Goal: Task Accomplishment & Management: Manage account settings

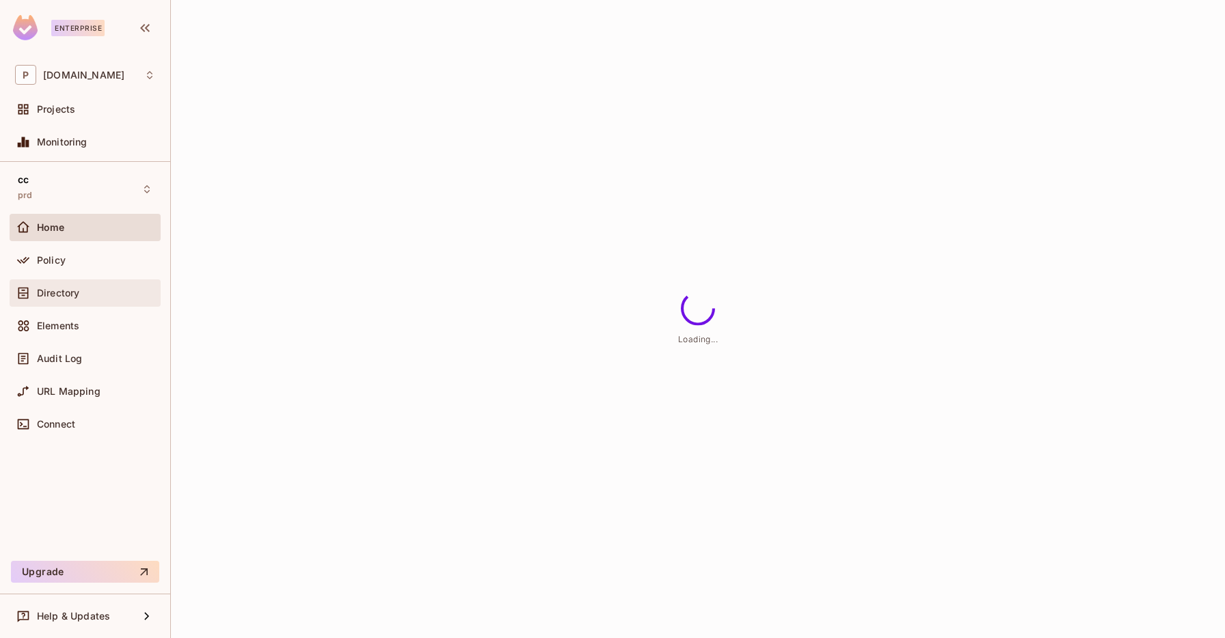
click at [72, 301] on div "Directory" at bounding box center [85, 293] width 151 height 27
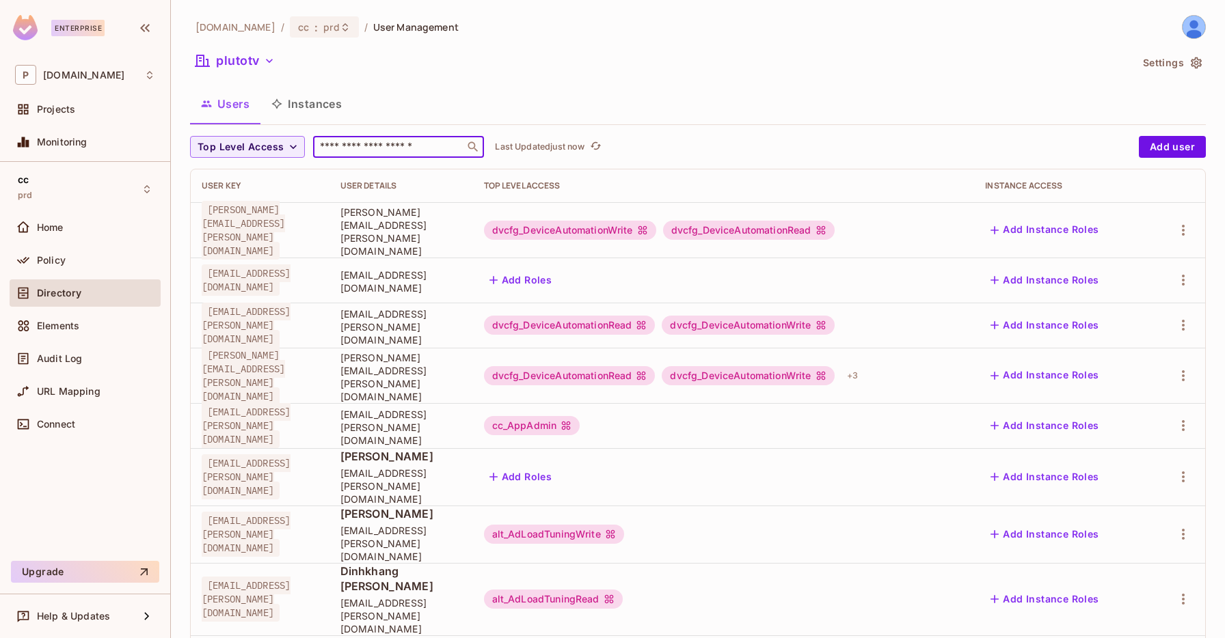
click at [409, 144] on input "text" at bounding box center [389, 147] width 144 height 14
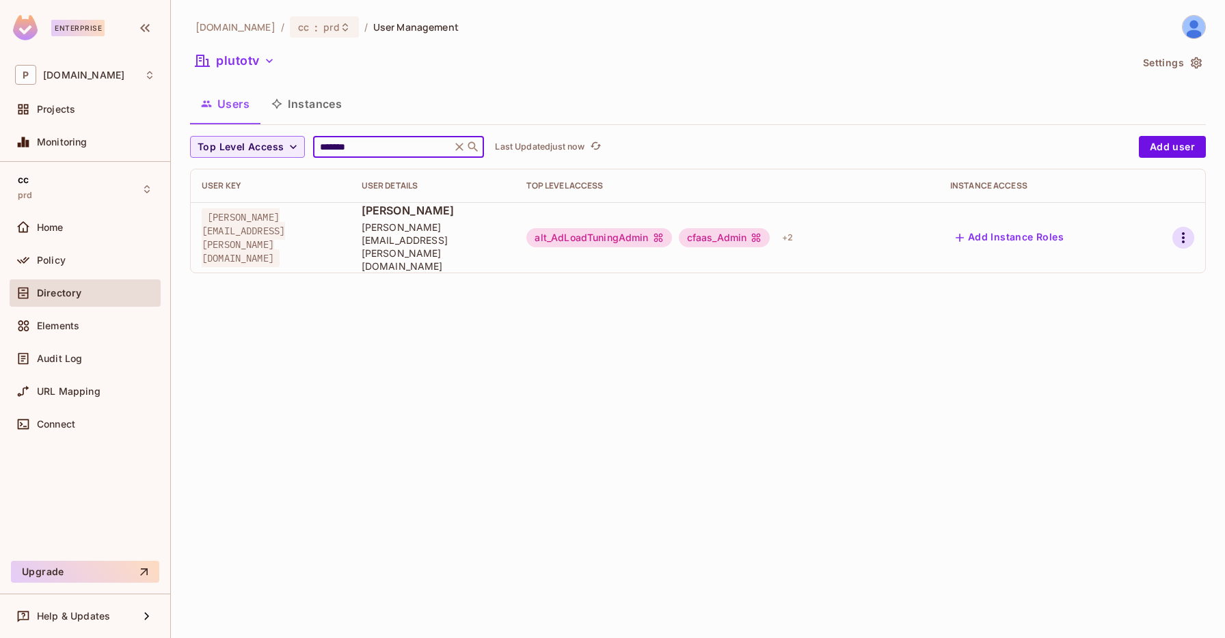
type input "*******"
click at [1176, 230] on icon "button" at bounding box center [1183, 238] width 16 height 16
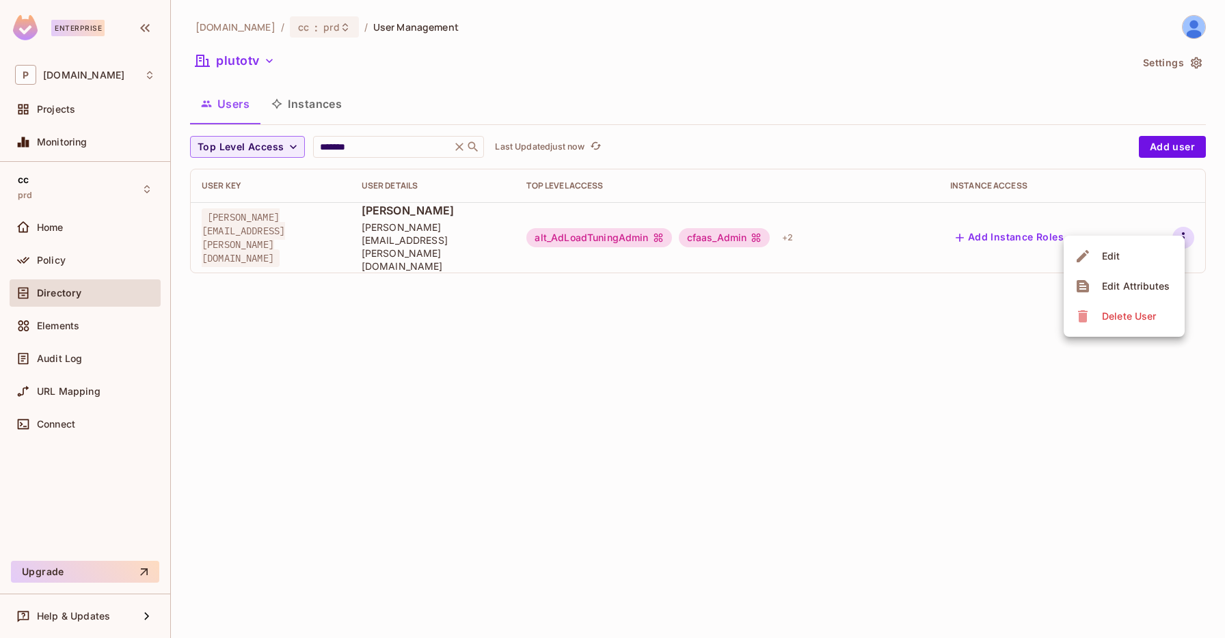
click at [1141, 294] on span "Edit Attributes" at bounding box center [1136, 286] width 76 height 22
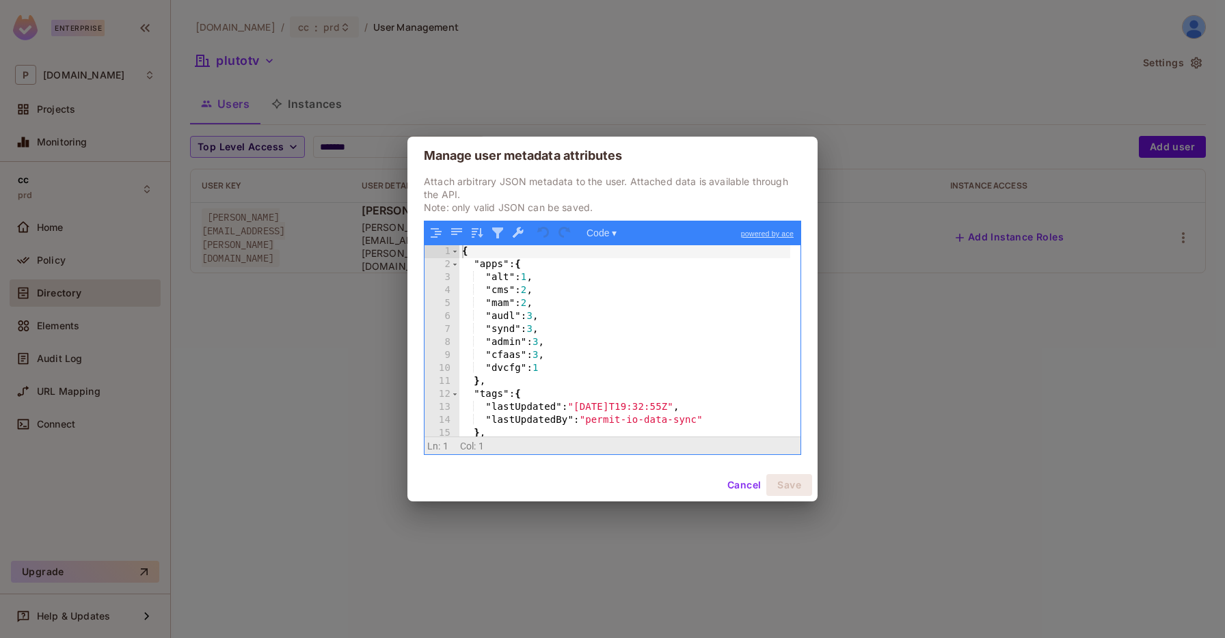
click at [526, 380] on div "{ "apps" : { "alt" : 1 , "cms" : 2 , "mam" : 2 , "audl" : 3 , "synd" : 3 , "adm…" at bounding box center [624, 353] width 331 height 217
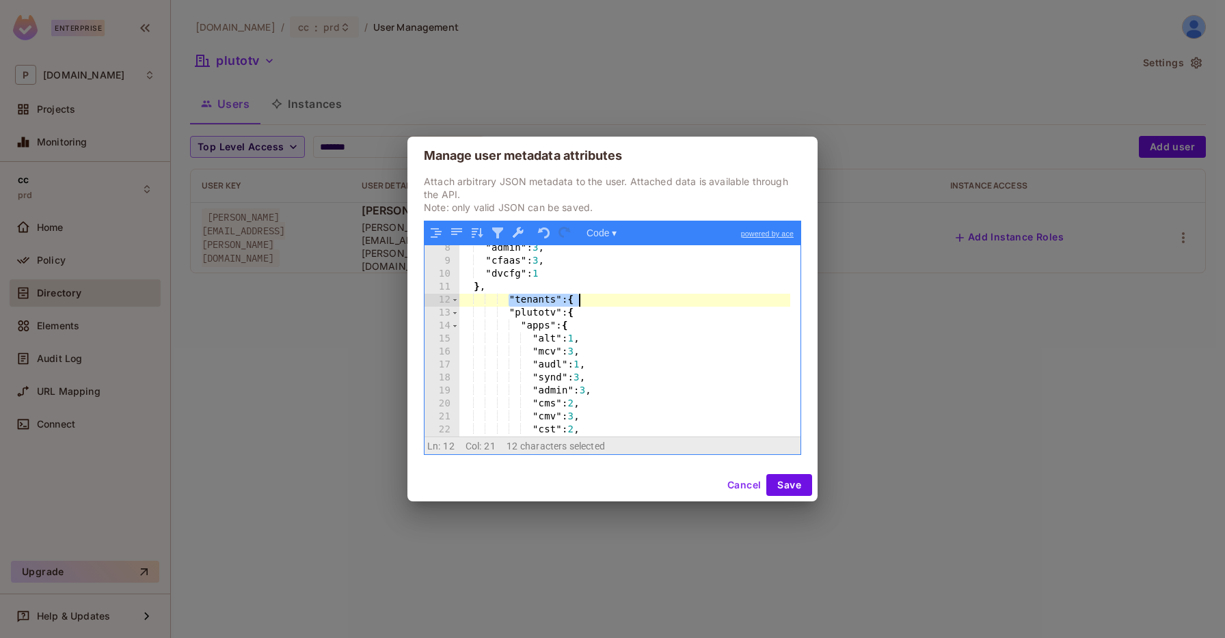
drag, startPoint x: 512, startPoint y: 299, endPoint x: 625, endPoint y: 301, distance: 112.8
click at [625, 301] on div ""admin" : 3 , "cfaas" : 3 , "dvcfg" : 1 } , "tenants" : { "plutotv" : { "apps" …" at bounding box center [624, 350] width 331 height 217
click at [612, 303] on div ""admin" : 3 , "cfaas" : 3 , "dvcfg" : 1 } , "tenants" : { "plutotv" : { "apps" …" at bounding box center [624, 350] width 331 height 217
drag, startPoint x: 610, startPoint y: 313, endPoint x: 560, endPoint y: 319, distance: 49.5
click at [472, 313] on div ""admin" : 3 , "cfaas" : 3 , "dvcfg" : 1 } , "tenants" : { "plutotv" : { "apps" …" at bounding box center [624, 350] width 331 height 217
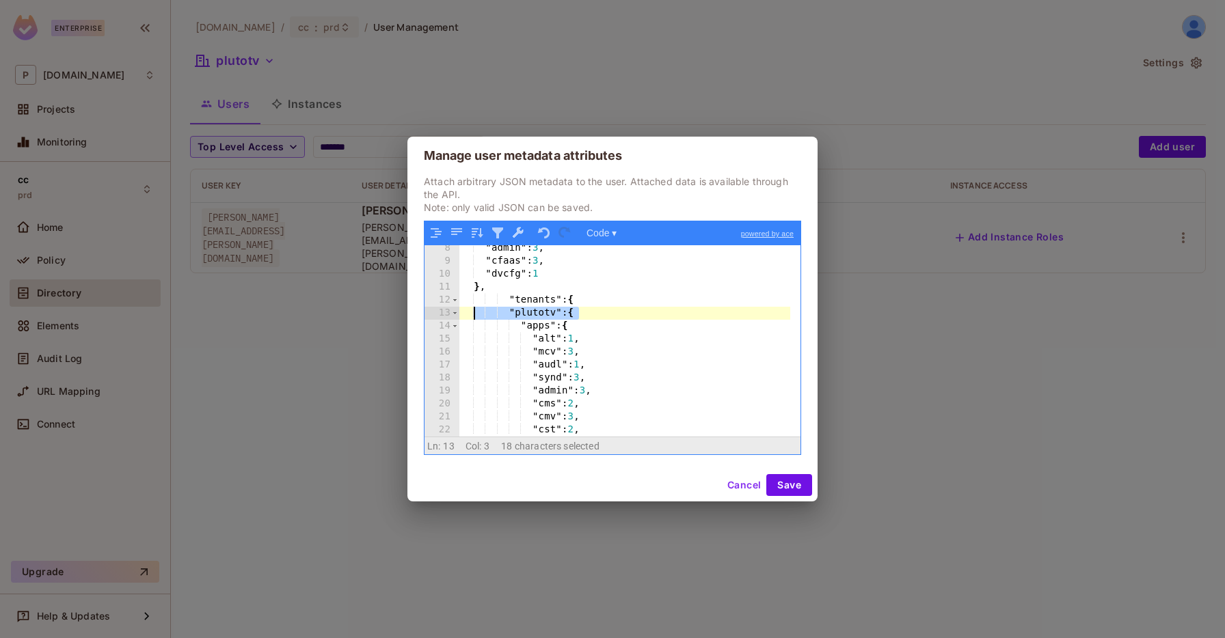
click at [571, 319] on div ""admin" : 3 , "cfaas" : 3 , "dvcfg" : 1 } , "tenants" : { "plutotv" : { "apps" …" at bounding box center [624, 350] width 331 height 217
drag, startPoint x: 586, startPoint y: 323, endPoint x: 483, endPoint y: 316, distance: 103.4
click at [483, 316] on div ""admin" : 3 , "cfaas" : 3 , "dvcfg" : 1 } , "tenants" : { "plutotv" : { "apps" …" at bounding box center [624, 350] width 331 height 217
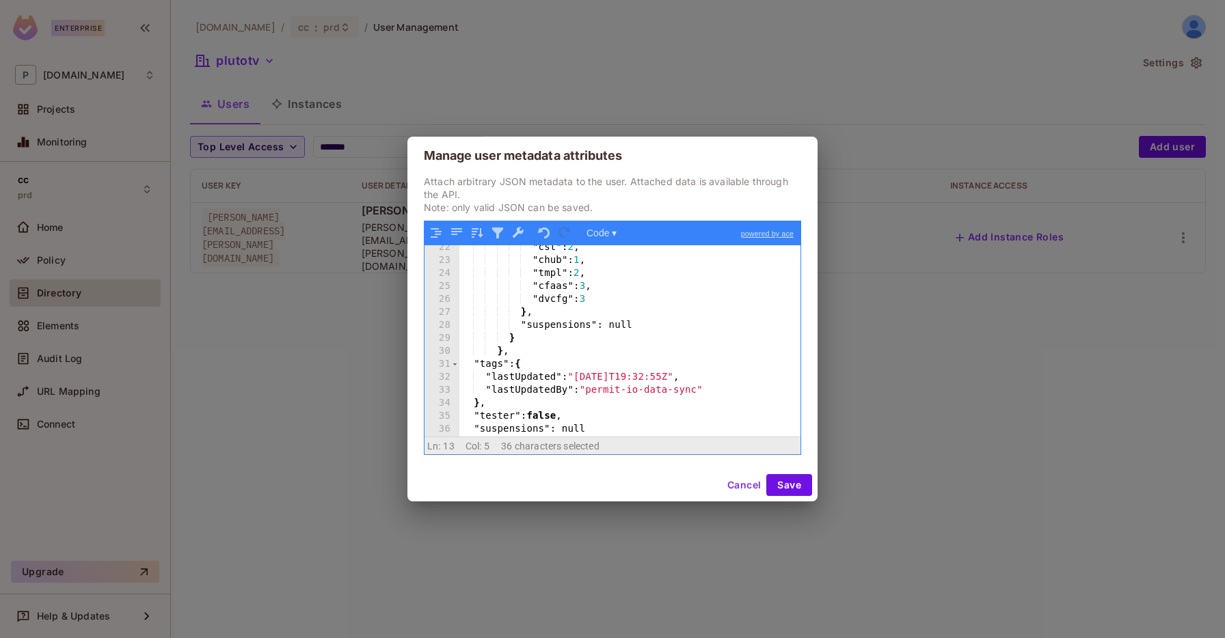
scroll to position [264, 0]
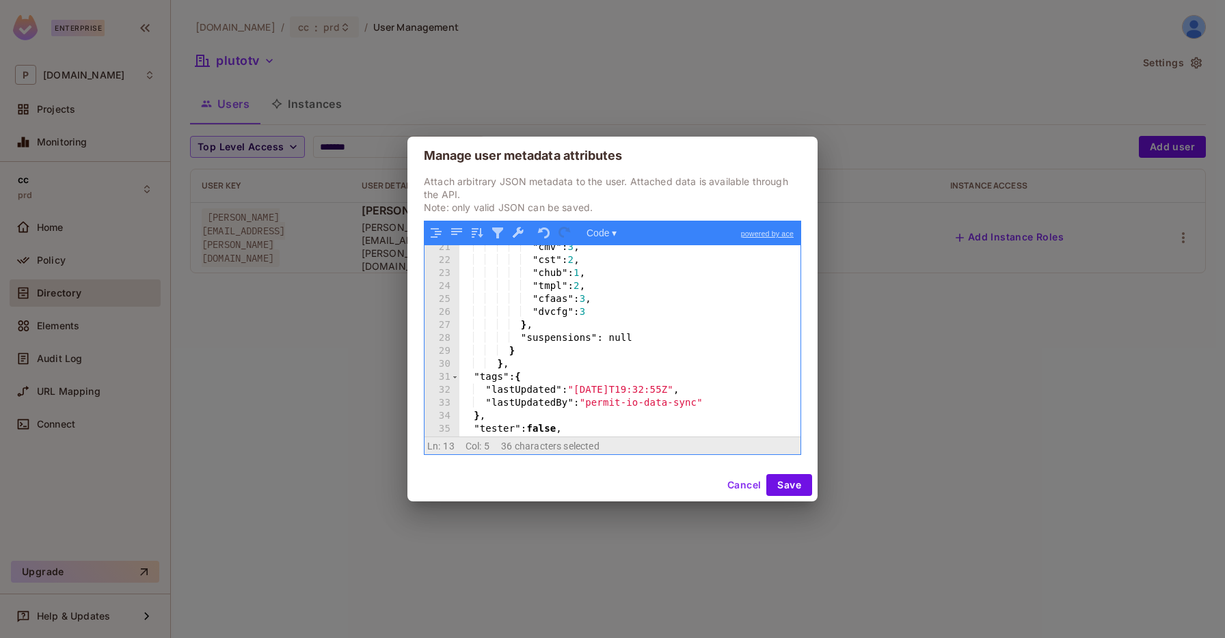
click at [542, 347] on div ""cmv" : 3 , "cst" : 2 , "chub" : 1 , "tmpl" : 2 , "cfaas" : 3 , "dvcfg" : 3 } ,…" at bounding box center [624, 349] width 331 height 217
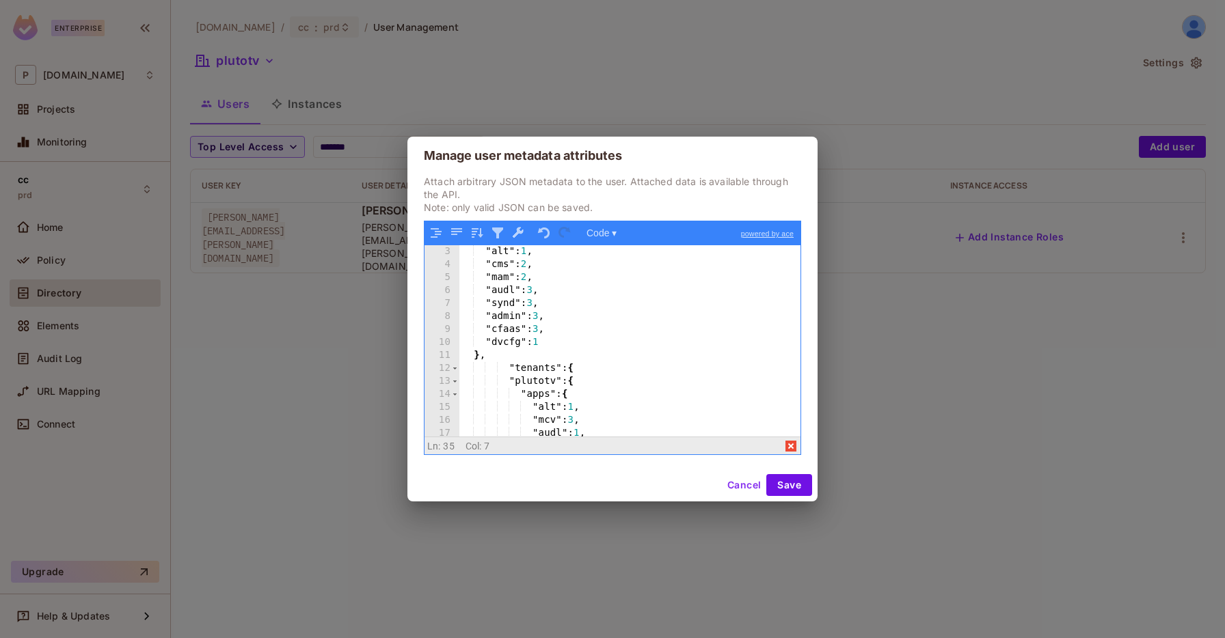
scroll to position [72, 0]
click at [507, 319] on div ""audl" : 3 , "synd" : 3 , "admin" : 3 , "cfaas" : 3 , "dvcfg" : 1 } , "tenants"…" at bounding box center [624, 347] width 331 height 217
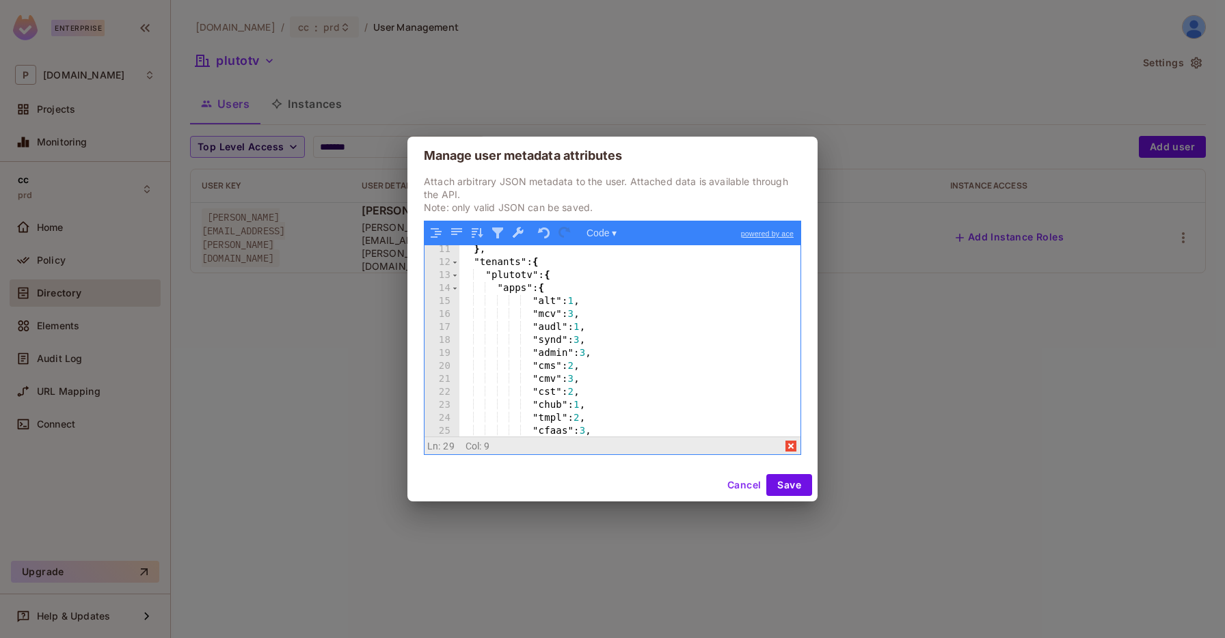
scroll to position [132, 0]
click at [550, 293] on div "} , "tenants" : { "plutotv" : { "apps" : { "alt" : 1 , "mcv" : 3 , "audl" : 1 ,…" at bounding box center [624, 351] width 331 height 217
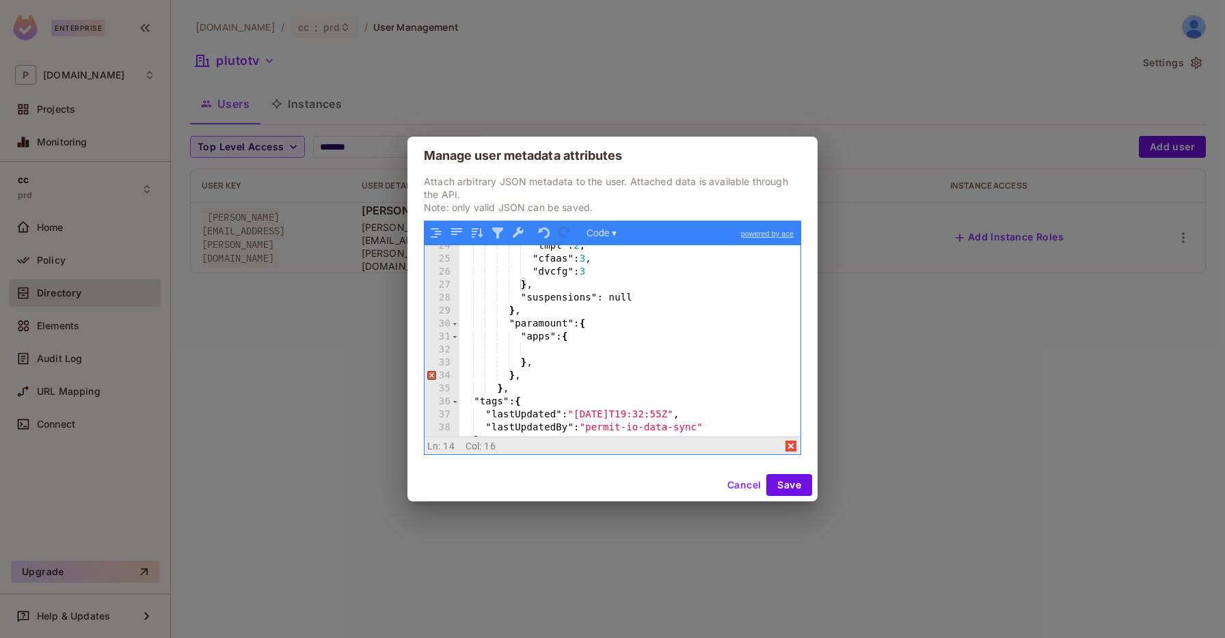
scroll to position [304, 0]
click at [513, 309] on div ""tmpl" : 2 , "cfaas" : 3 , "dvcfg" : 3 } , "suspensions" : null } , "paramount"…" at bounding box center [624, 348] width 331 height 217
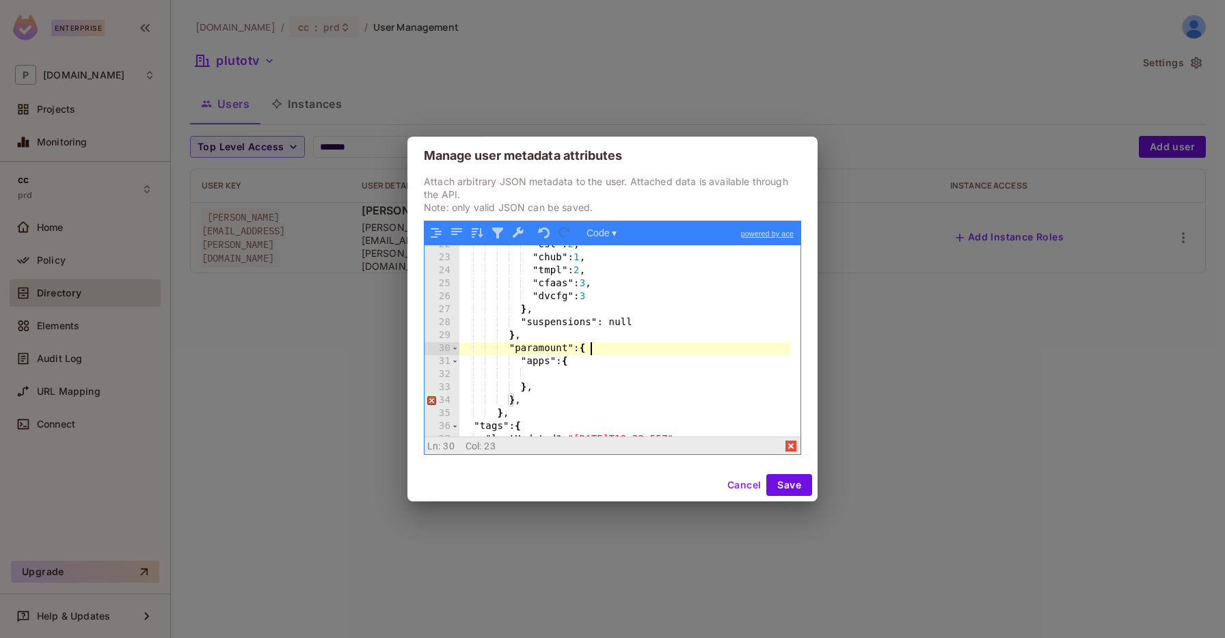
click at [592, 350] on div ""cst" : 2 , "chub" : 1 , "tmpl" : 2 , "cfaas" : 3 , "dvcfg" : 3 } , "suspension…" at bounding box center [624, 347] width 331 height 217
click at [591, 375] on div ""cst" : 2 , "chub" : 1 , "tmpl" : 2 , "cfaas" : 3 , "dvcfg" : 3 } , "suspension…" at bounding box center [624, 347] width 331 height 217
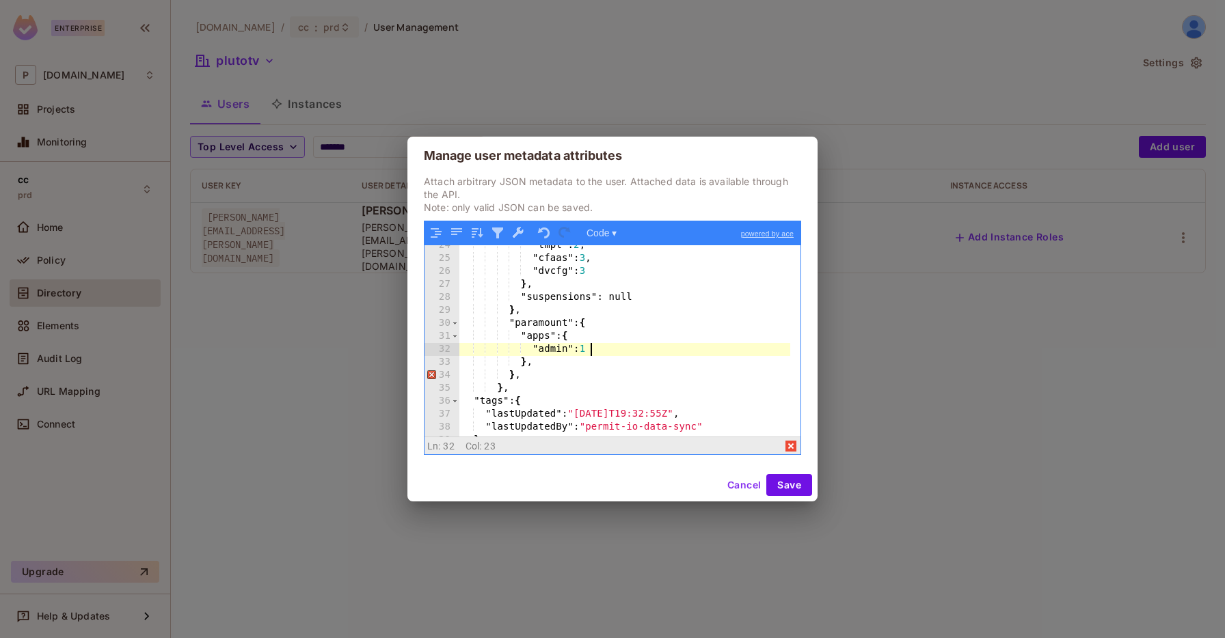
scroll to position [319, 0]
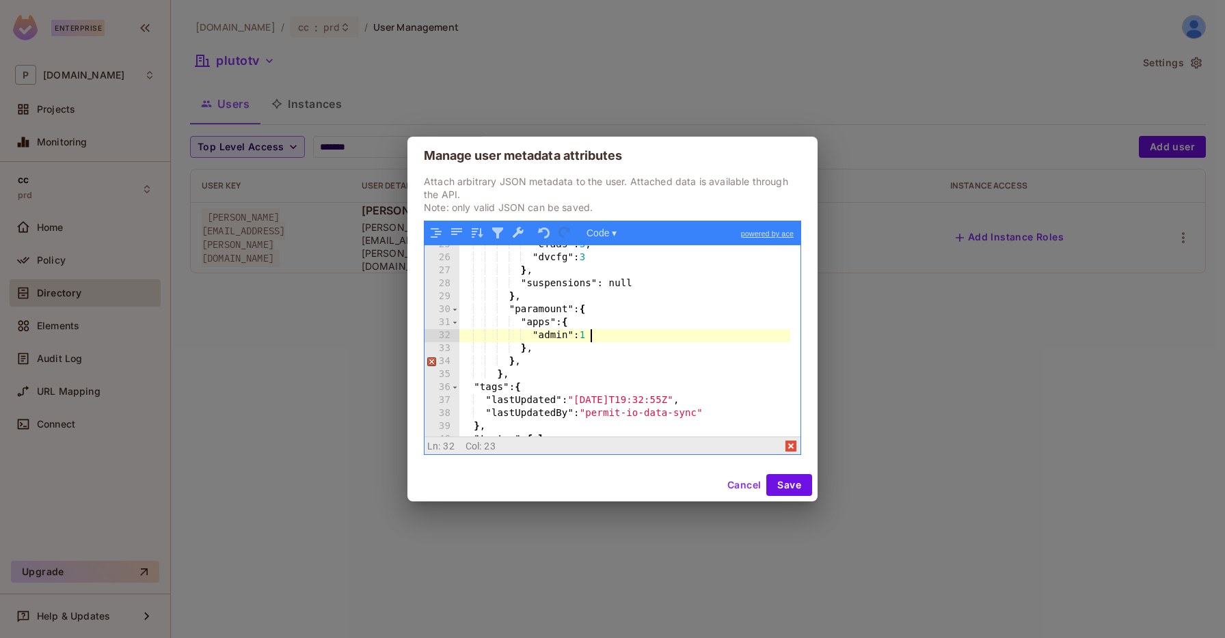
click at [526, 385] on div ""cfaas" : 3 , "dvcfg" : 3 } , "suspensions" : null } , "paramount" : { "apps" :…" at bounding box center [624, 347] width 331 height 217
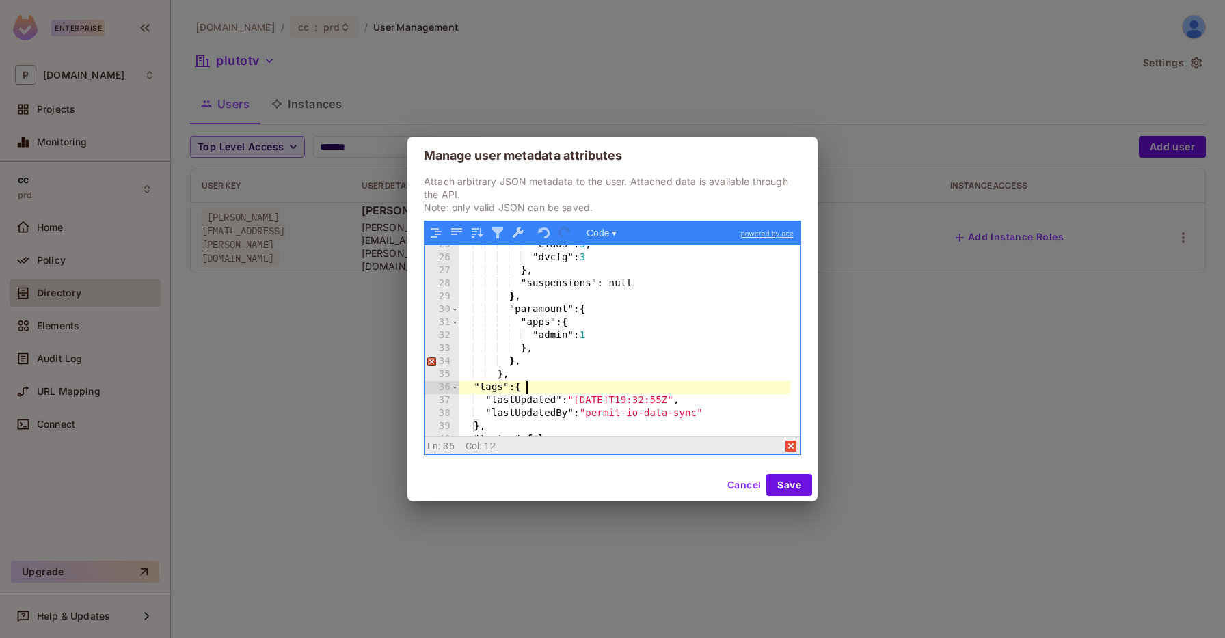
click at [535, 369] on div ""cfaas" : 3 , "dvcfg" : 3 } , "suspensions" : null } , "paramount" : { "apps" :…" at bounding box center [624, 347] width 331 height 217
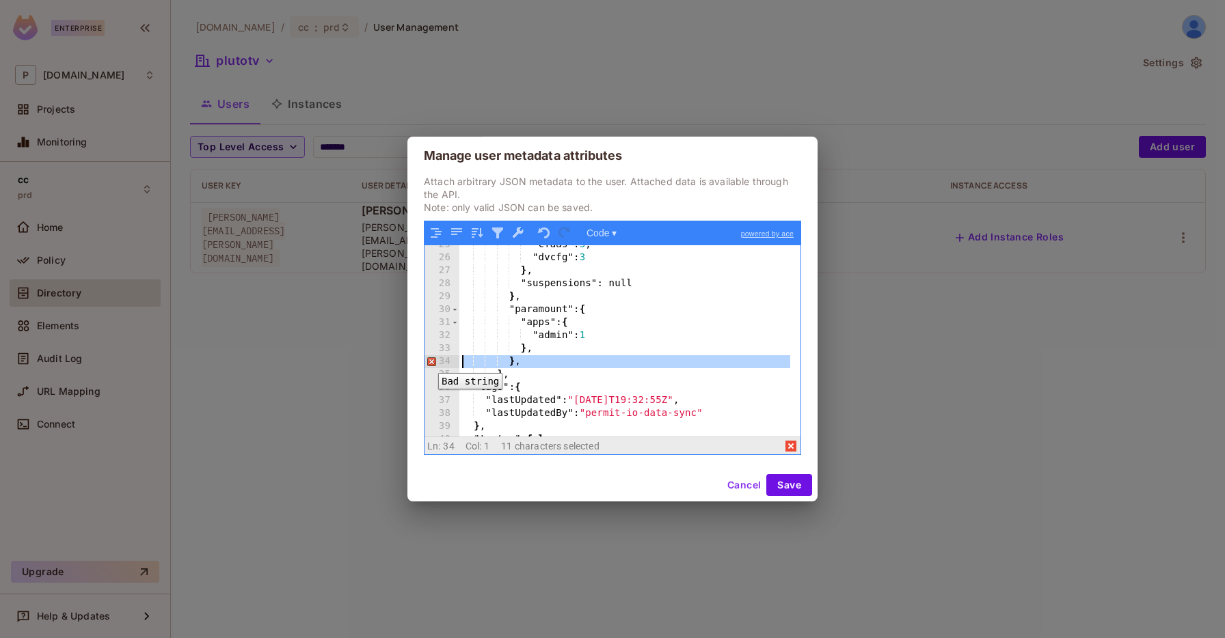
click at [428, 363] on div "34" at bounding box center [441, 361] width 35 height 13
click at [429, 363] on div "34" at bounding box center [441, 361] width 35 height 13
click at [429, 364] on div "34" at bounding box center [441, 361] width 35 height 13
click at [569, 354] on div ""cfaas" : 3 , "dvcfg" : 3 } , "suspensions" : null } , "paramount" : { "apps" :…" at bounding box center [624, 347] width 331 height 217
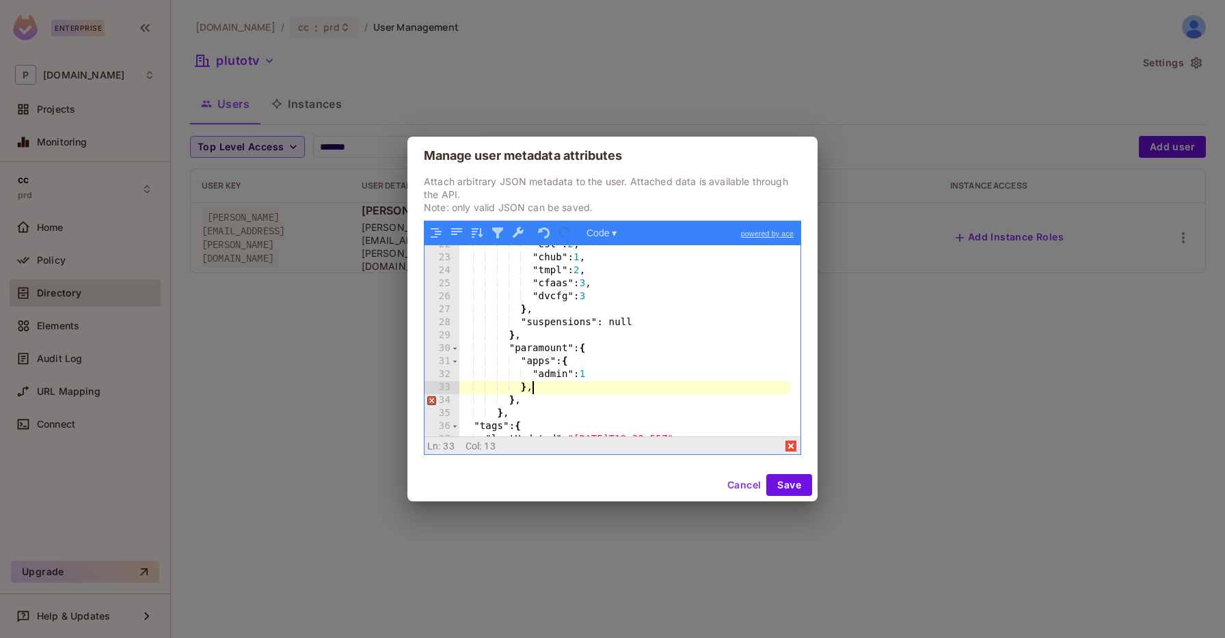
scroll to position [280, 0]
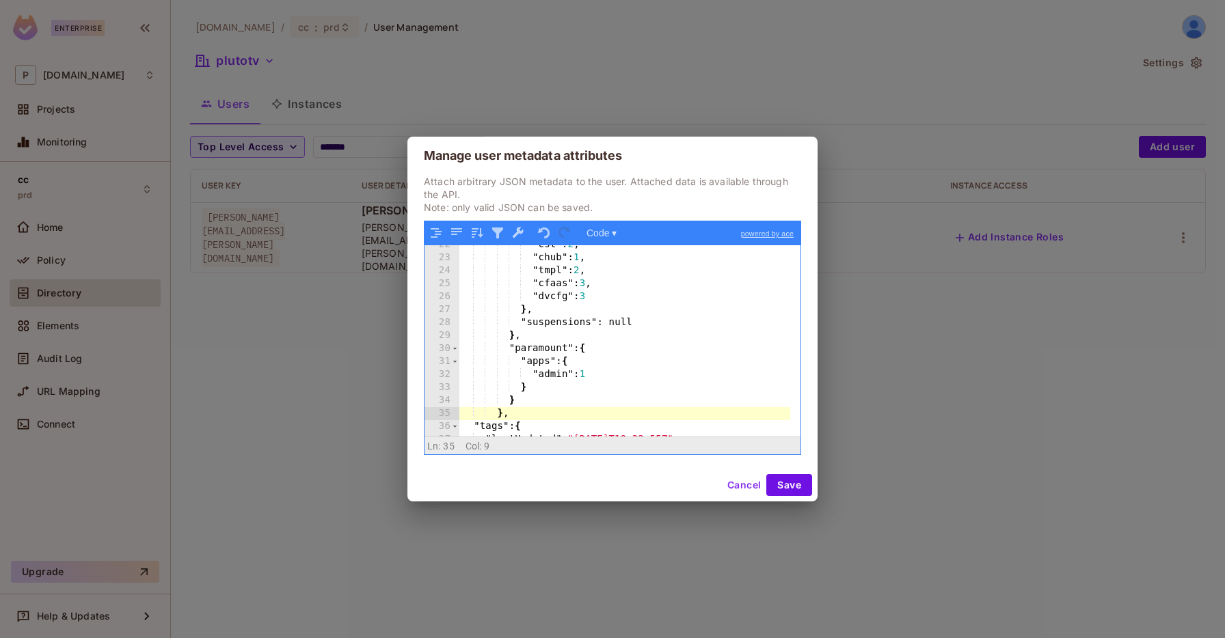
click at [609, 373] on div ""cst" : 2 , "chub" : 1 , "tmpl" : 2 , "cfaas" : 3 , "dvcfg" : 3 } , "suspension…" at bounding box center [624, 347] width 331 height 217
click at [787, 488] on button "Save" at bounding box center [789, 485] width 46 height 22
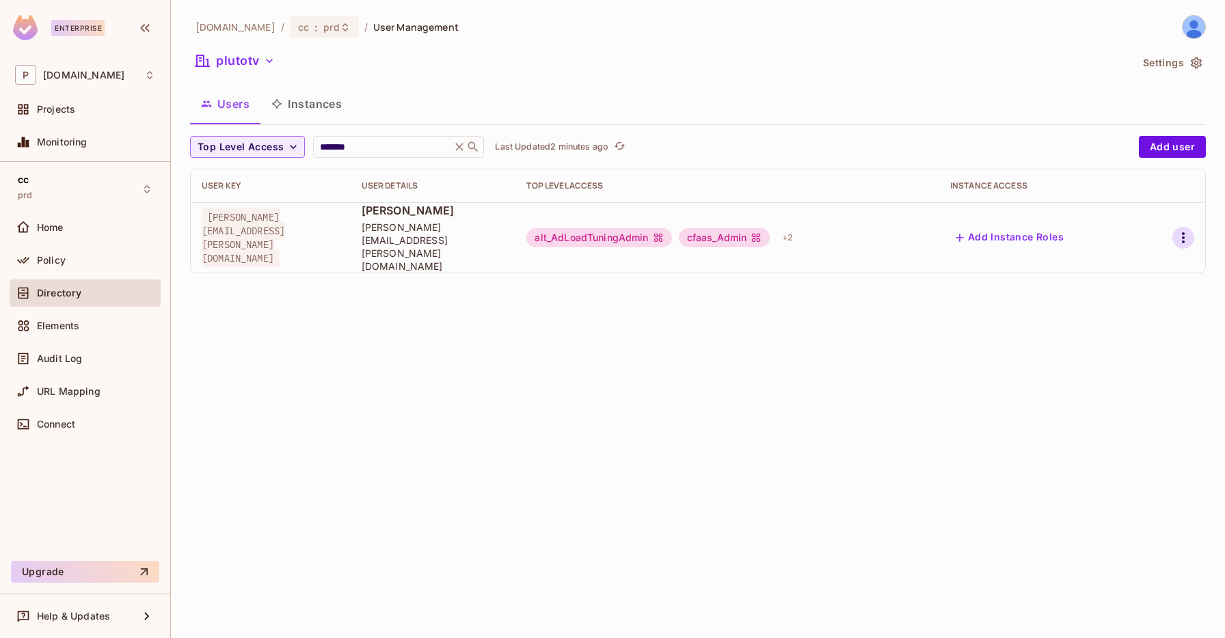
click at [1179, 230] on icon "button" at bounding box center [1183, 238] width 16 height 16
click at [1106, 295] on span "Edit Attributes" at bounding box center [1136, 286] width 76 height 22
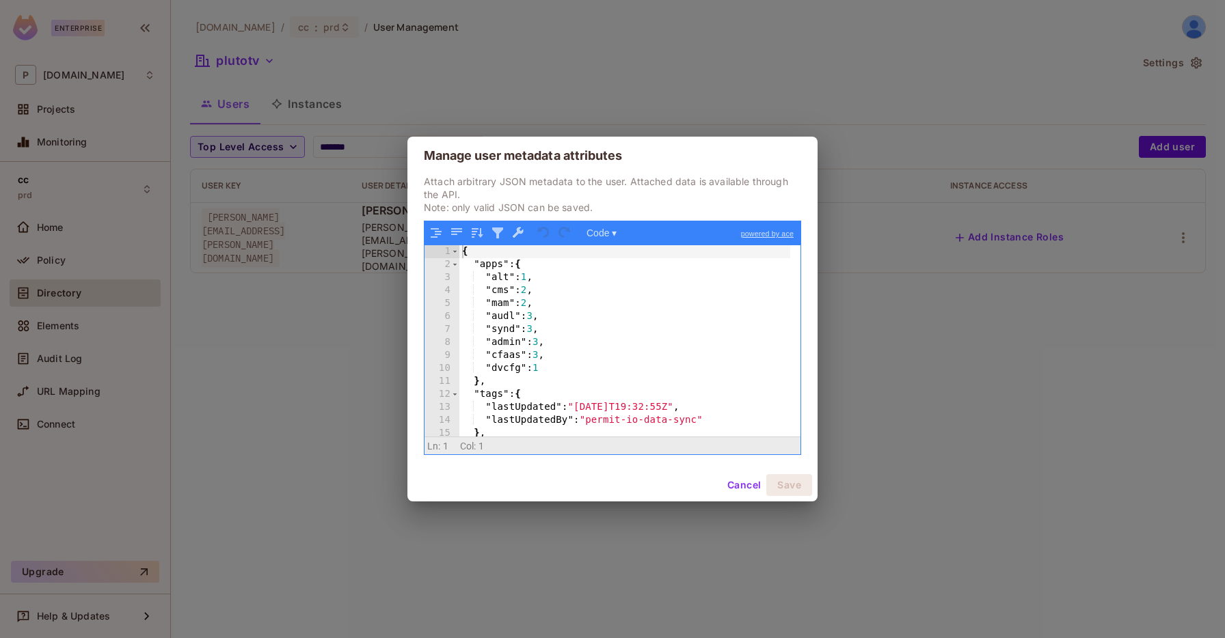
click at [612, 392] on div "{ "apps" : { "alt" : 1 , "cms" : 2 , "mam" : 2 , "audl" : 3 , "synd" : 3 , "adm…" at bounding box center [624, 353] width 331 height 217
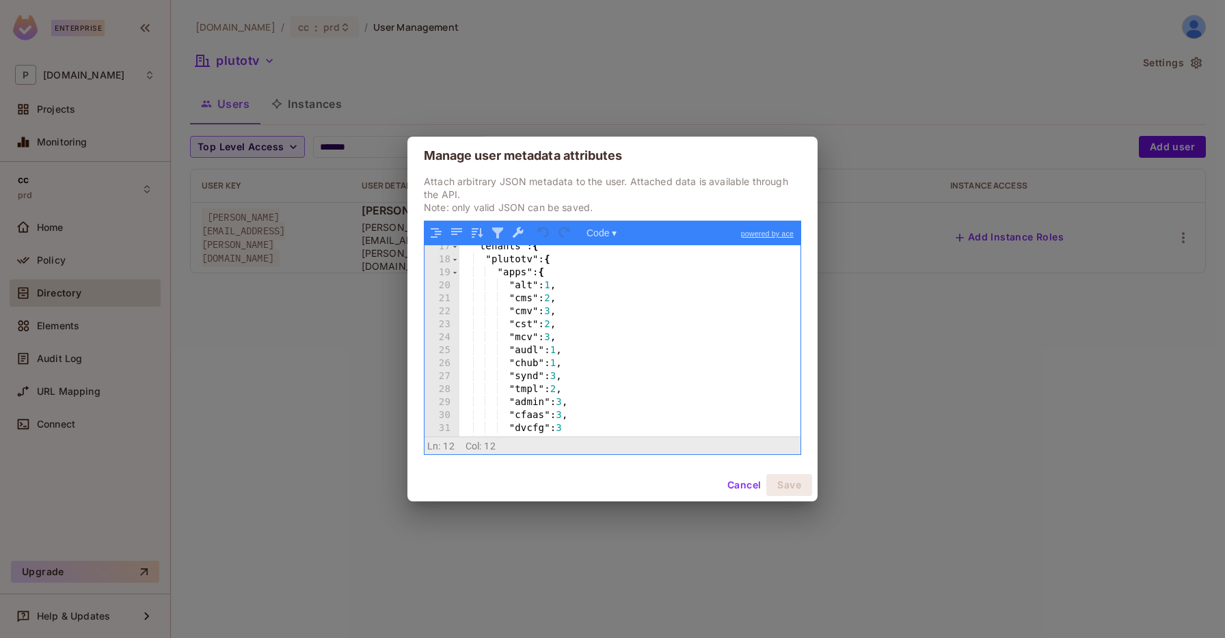
scroll to position [213, 0]
click at [612, 388] on div ""tenants" : { "plutotv" : { "apps" : { "alt" : 1 , "cms" : 2 , "cmv" : 3 , "cst…" at bounding box center [624, 349] width 331 height 217
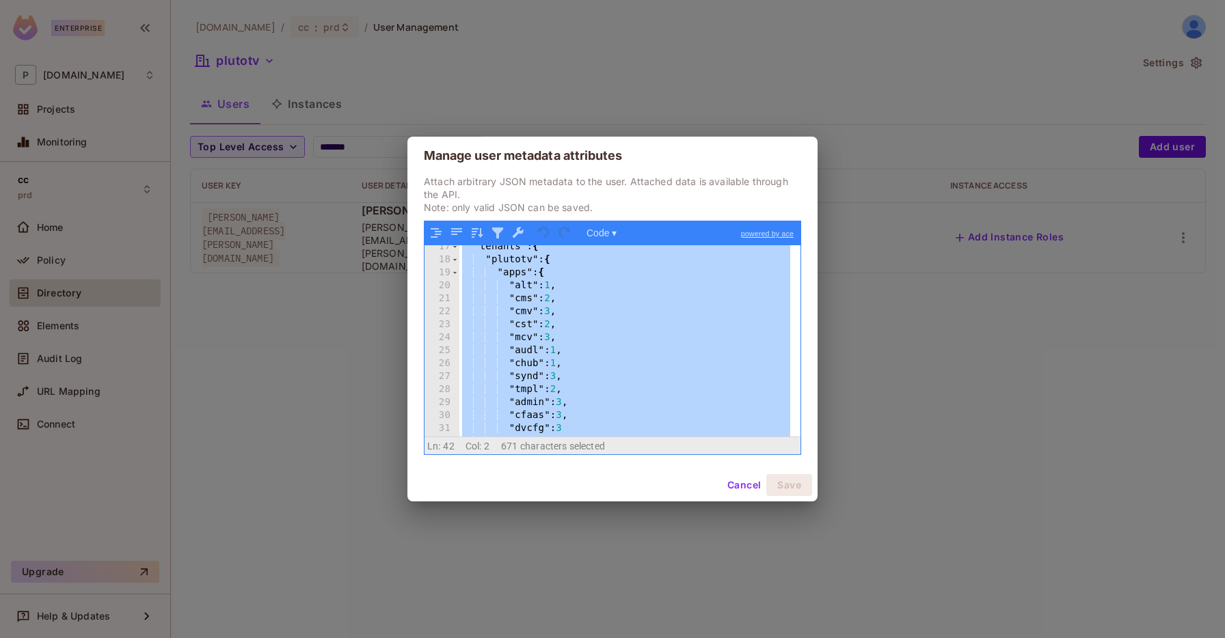
click at [731, 478] on button "Cancel" at bounding box center [744, 485] width 44 height 22
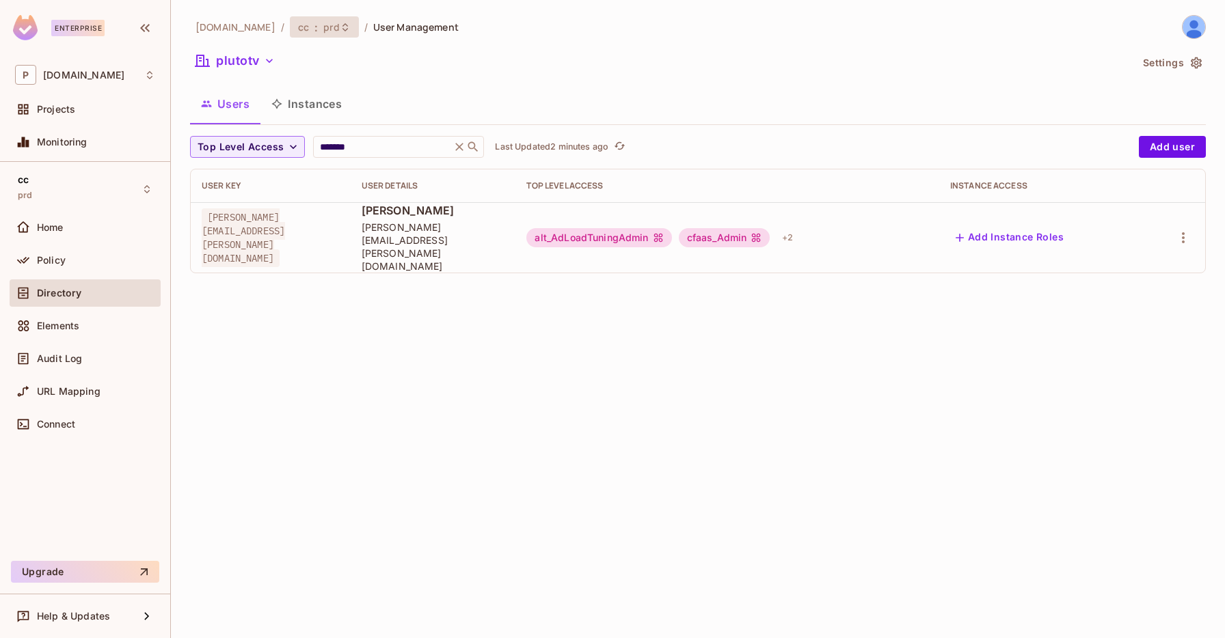
click at [291, 35] on div "cc : prd" at bounding box center [324, 26] width 69 height 21
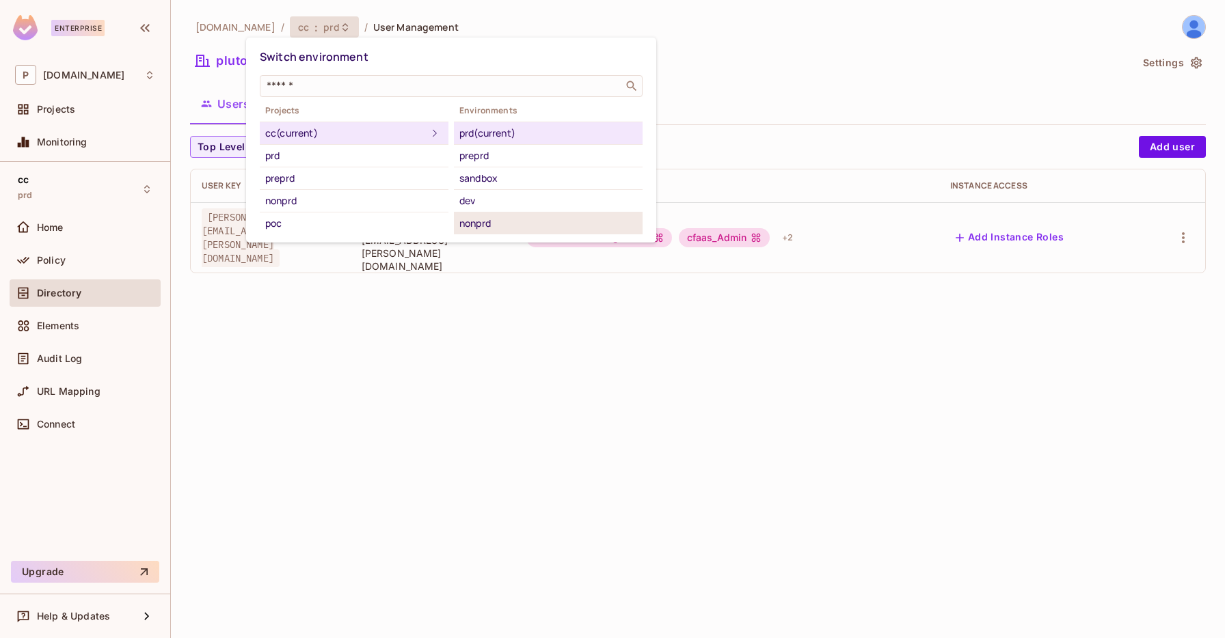
click at [487, 213] on li "nonprd" at bounding box center [548, 224] width 189 height 22
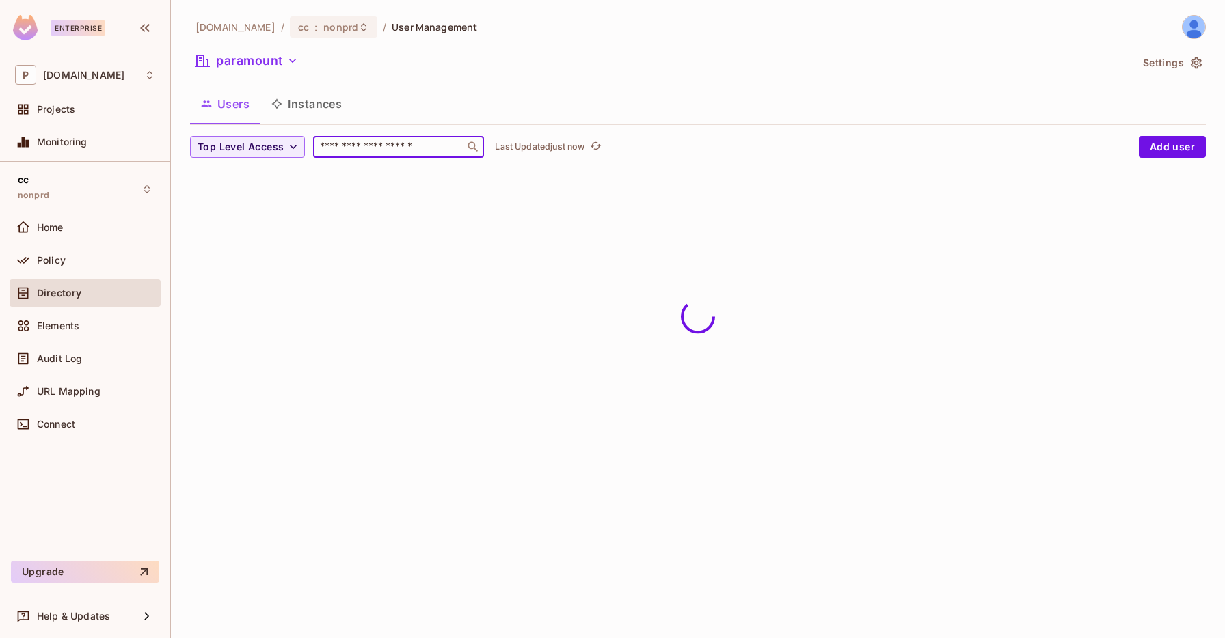
click at [371, 147] on input "text" at bounding box center [389, 147] width 144 height 14
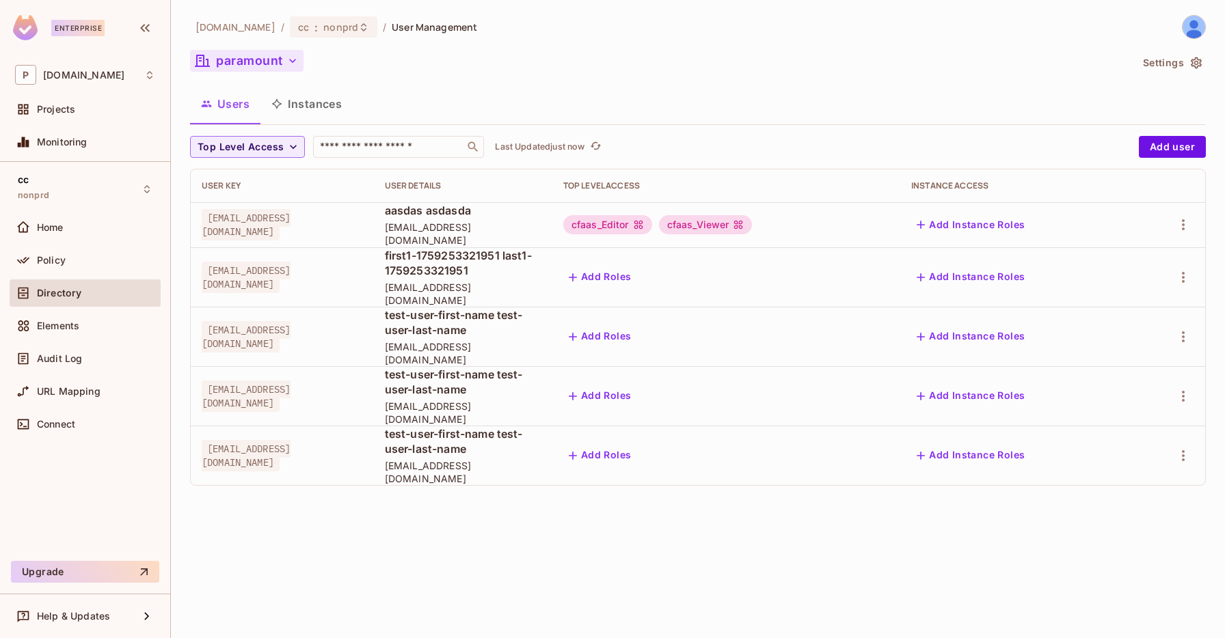
click at [256, 64] on button "paramount" at bounding box center [246, 61] width 113 height 22
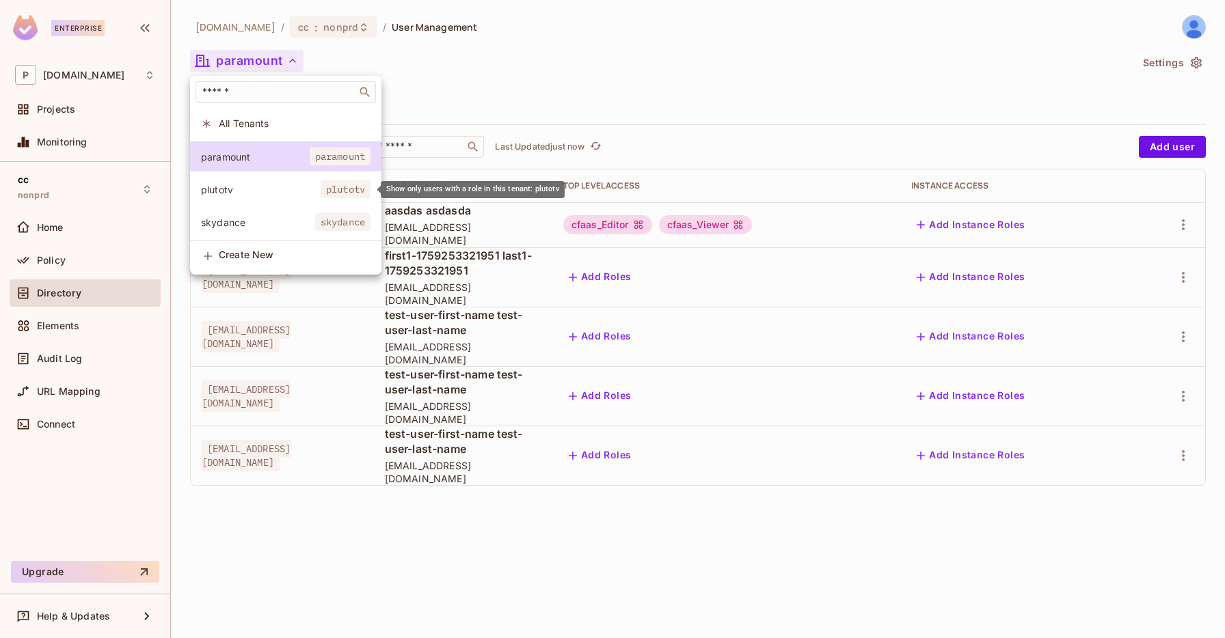
click at [275, 195] on span "plutotv" at bounding box center [261, 189] width 120 height 13
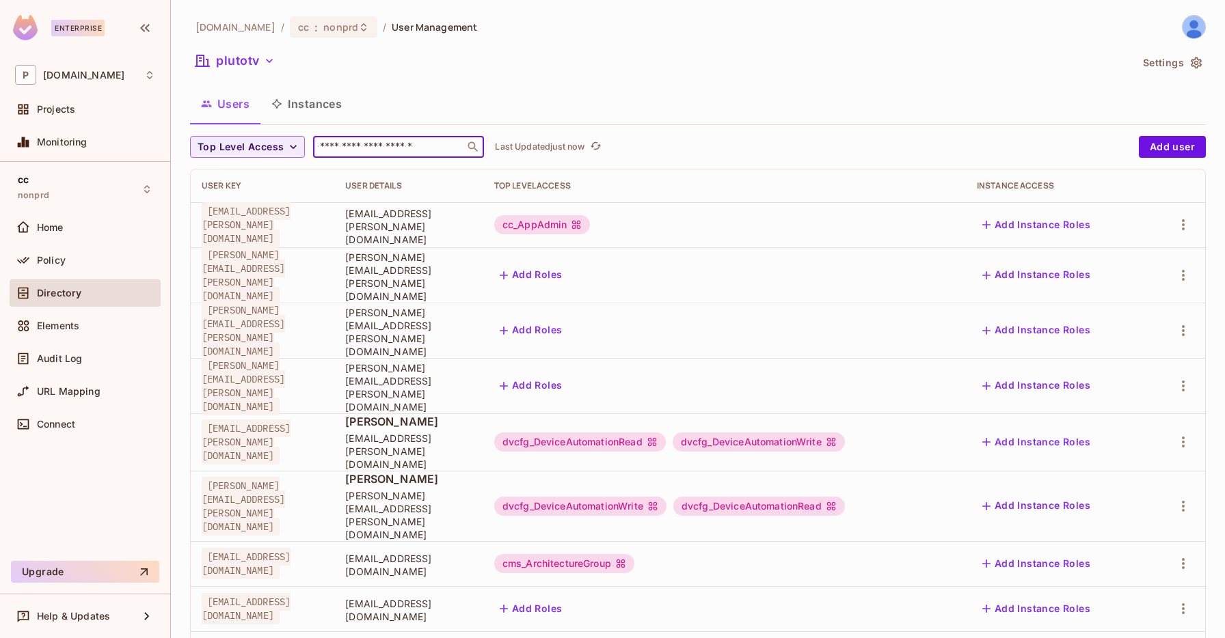
click at [418, 141] on input "text" at bounding box center [389, 147] width 144 height 14
type input "**********"
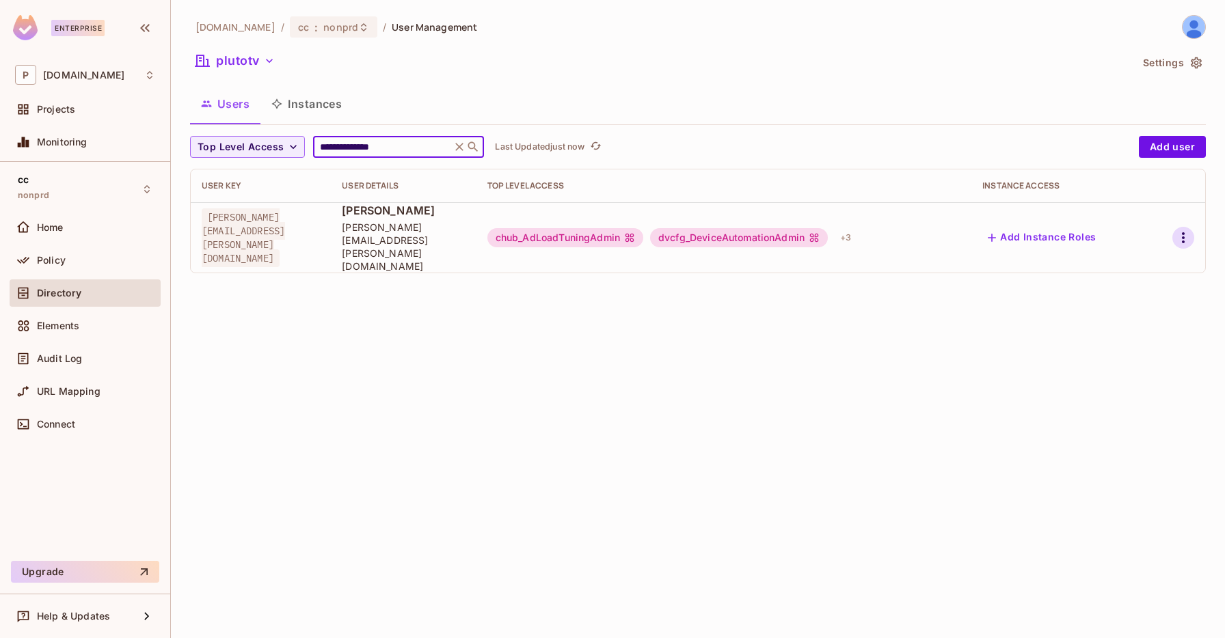
click at [1186, 230] on icon "button" at bounding box center [1183, 238] width 16 height 16
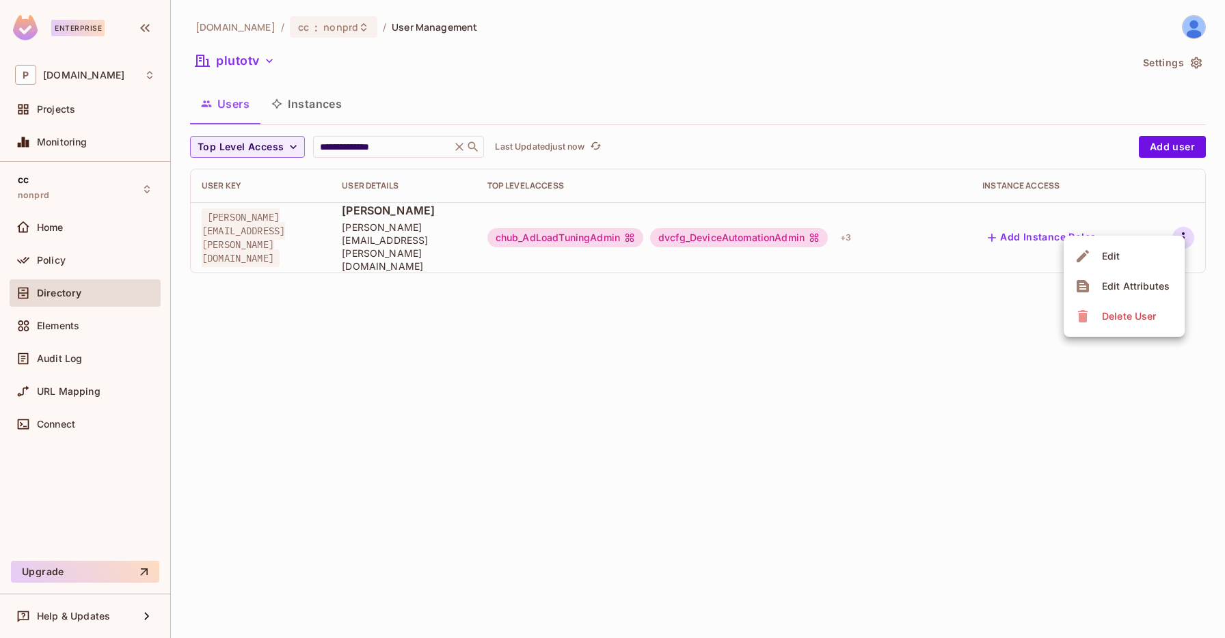
click at [1144, 281] on div "Edit Attributes" at bounding box center [1136, 287] width 68 height 14
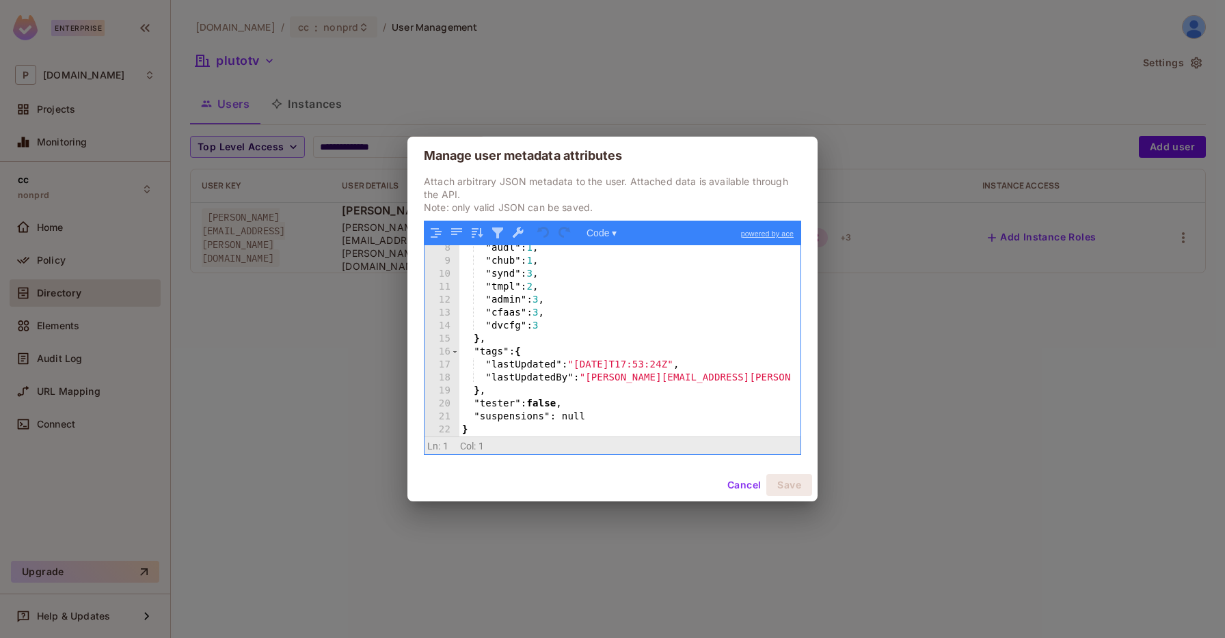
click at [661, 312] on div ""audl" : 1 , "chub" : 1 , "synd" : 3 , "tmpl" : 2 , "admin" : 3 , "cfaas" : 3 ,…" at bounding box center [624, 350] width 331 height 217
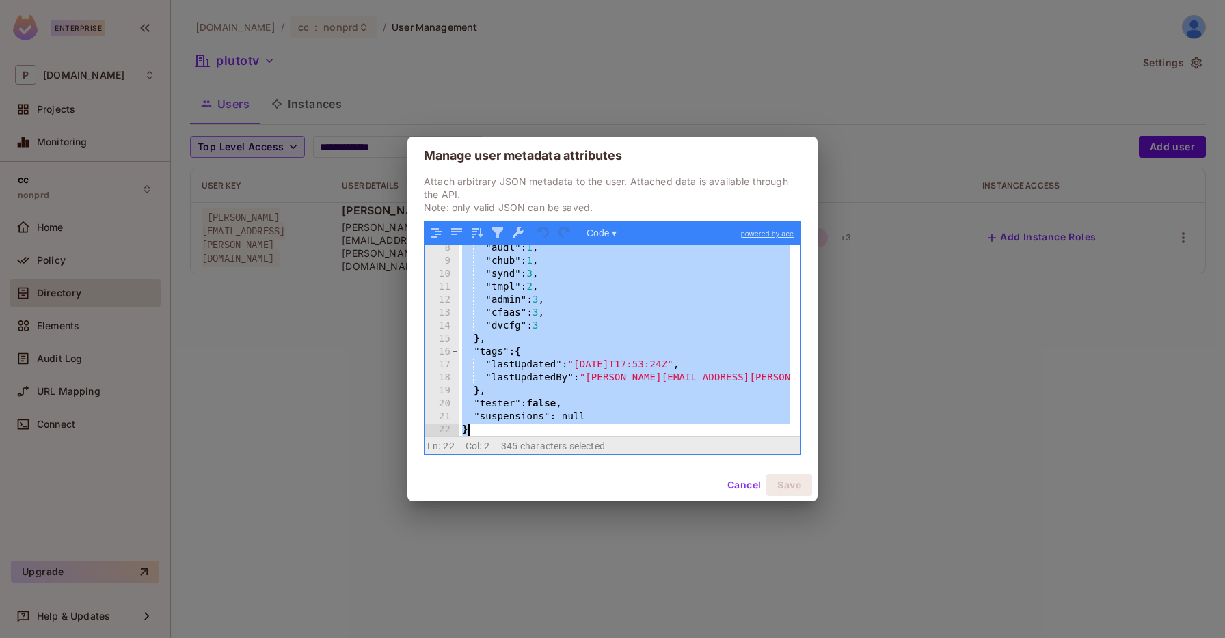
scroll to position [354, 0]
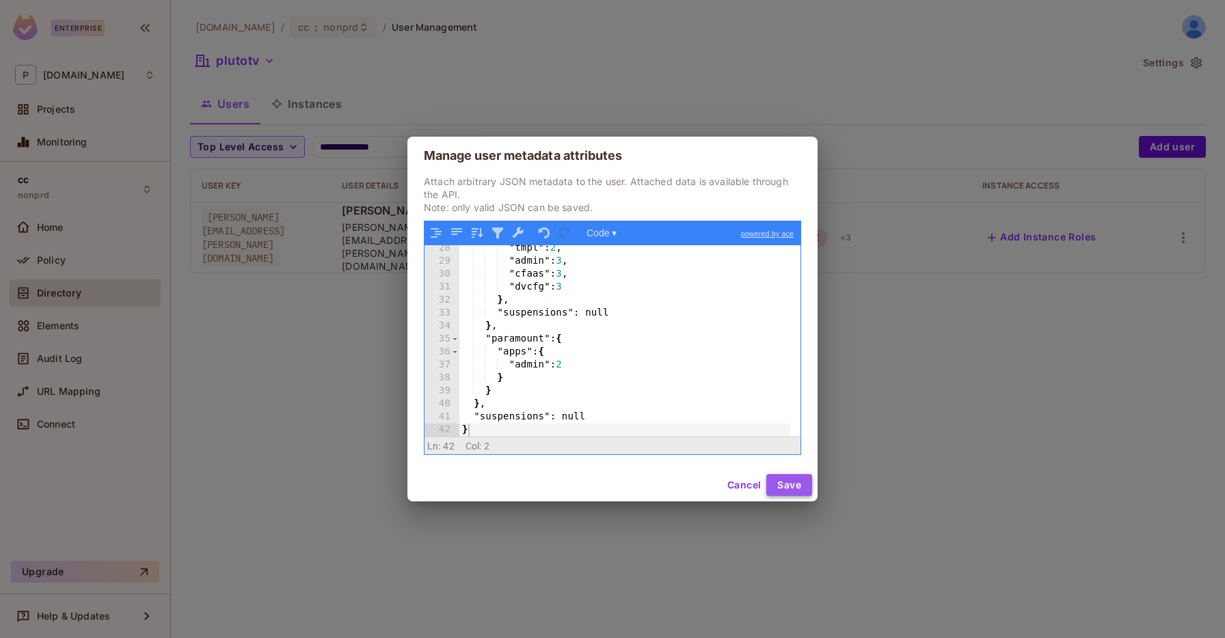
click at [794, 484] on button "Save" at bounding box center [789, 485] width 46 height 22
